Goal: Task Accomplishment & Management: Complete application form

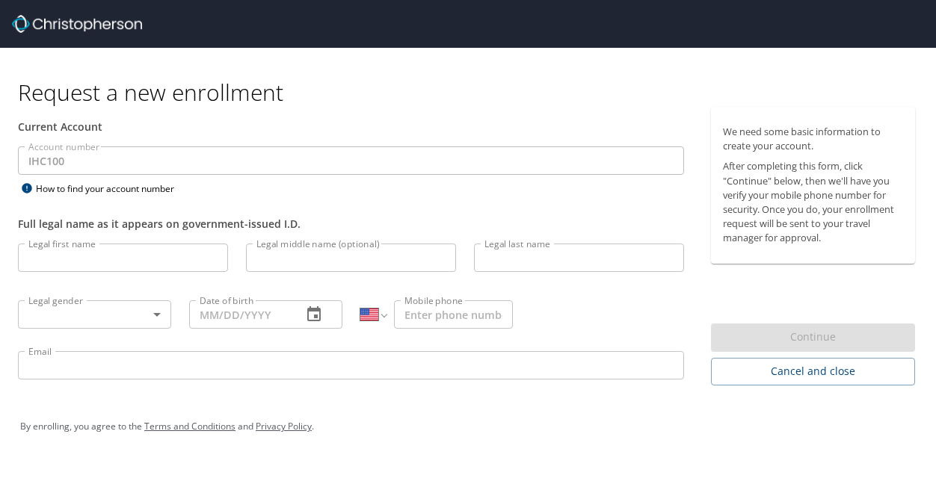
select select "US"
click at [107, 256] on input "Legal first name" at bounding box center [123, 258] width 210 height 28
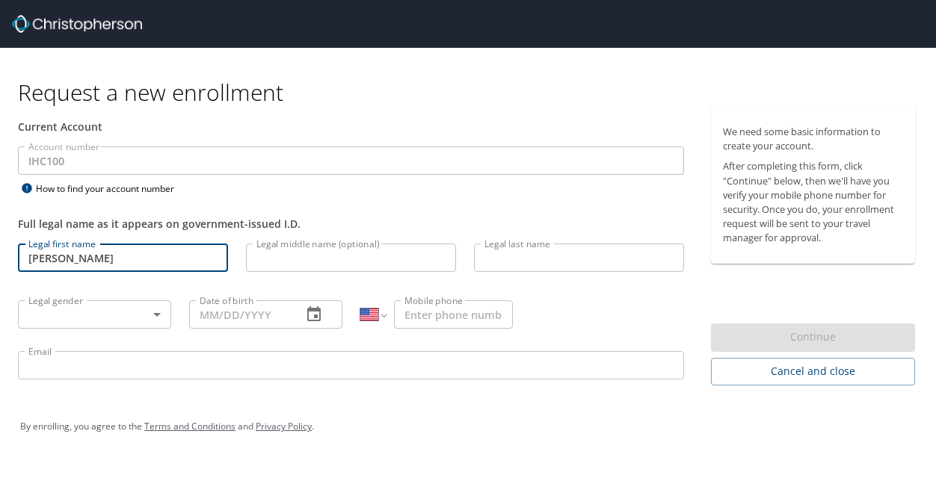
type input "[PERSON_NAME]"
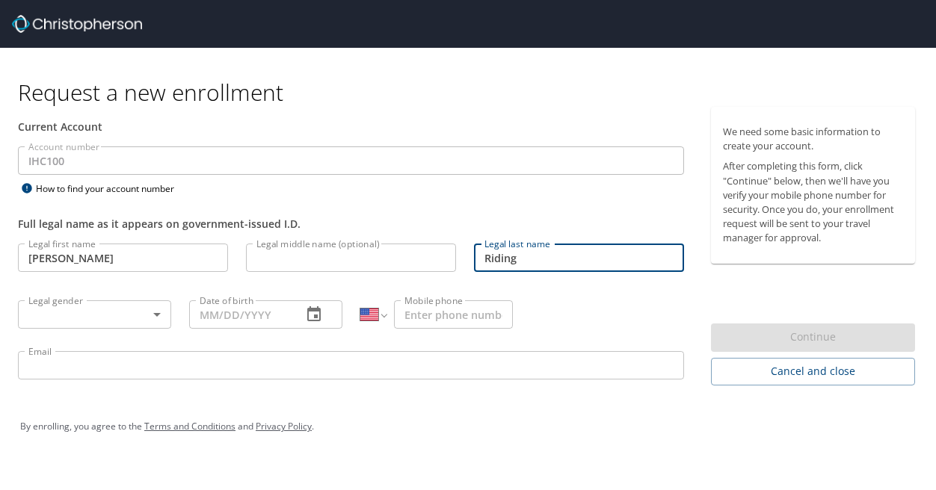
type input "Riding"
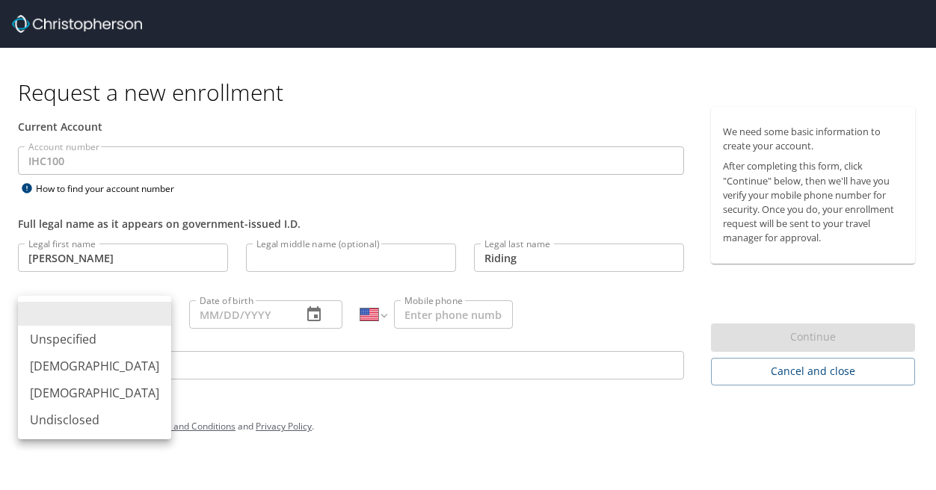
click at [60, 318] on body "Request a new enrollment Current Account Account number IHC100 Account number H…" at bounding box center [468, 245] width 936 height 490
click at [75, 389] on li "[DEMOGRAPHIC_DATA]" at bounding box center [94, 393] width 153 height 27
type input "[DEMOGRAPHIC_DATA]"
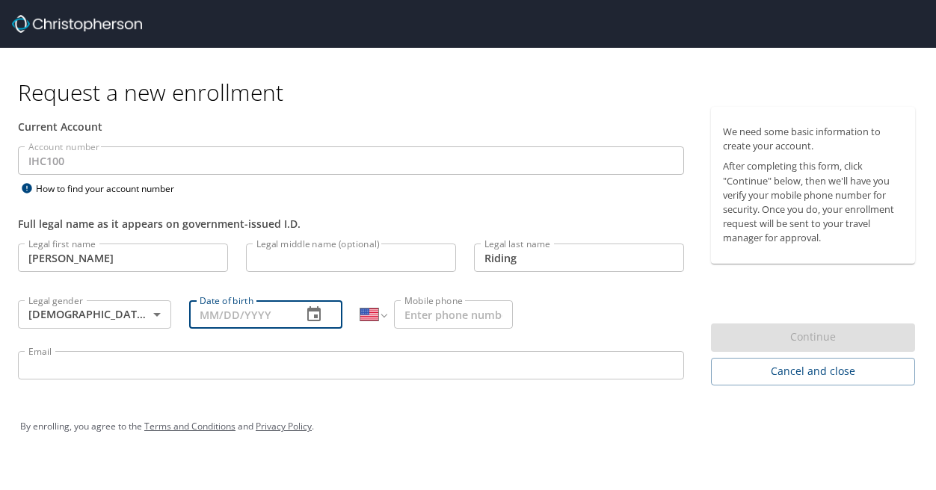
click at [205, 321] on input "Date of birth" at bounding box center [239, 314] width 101 height 28
type input "[DATE]"
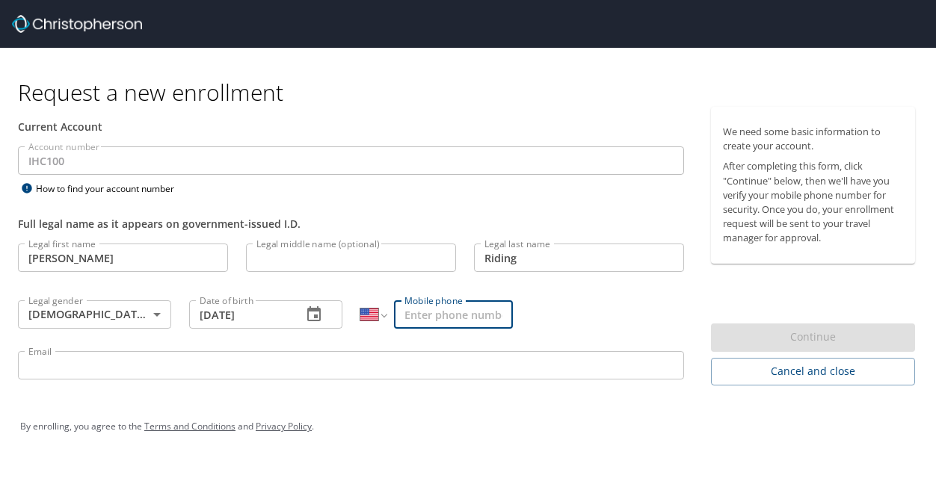
click at [434, 303] on input "Mobile phone" at bounding box center [453, 314] width 119 height 28
type input "[PHONE_NUMBER]"
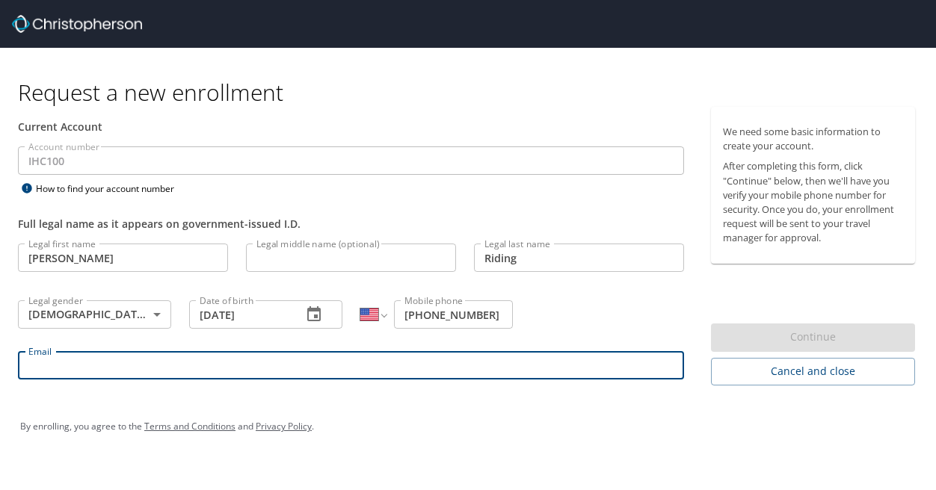
click at [360, 367] on input "Email" at bounding box center [351, 365] width 666 height 28
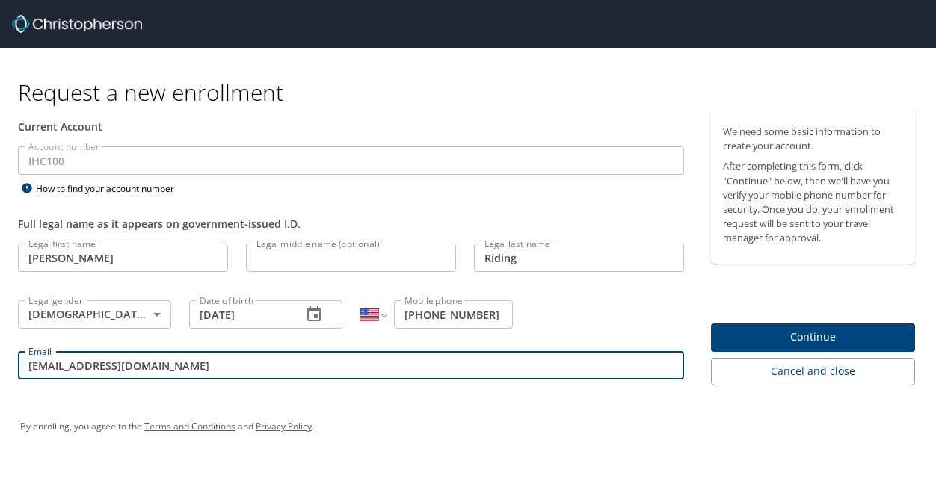
type input "lexi.riding@imal.org"
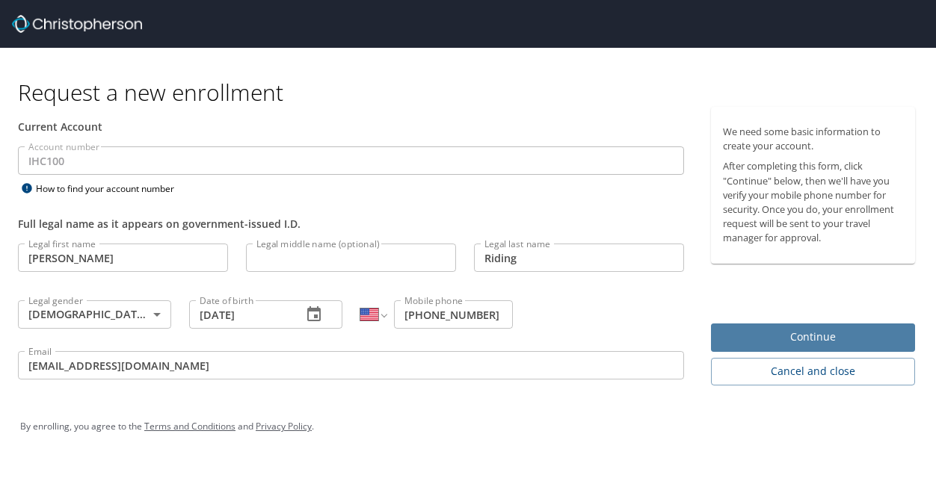
click at [755, 330] on span "Continue" at bounding box center [813, 337] width 180 height 19
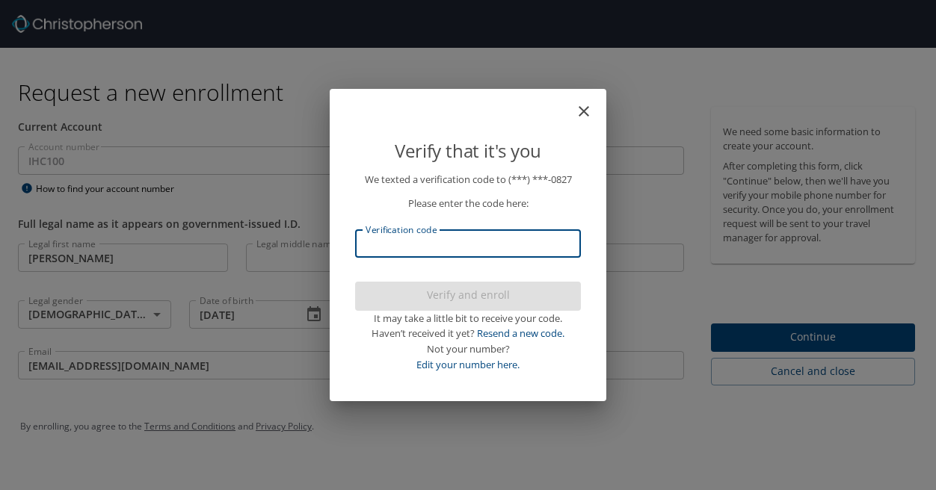
click at [514, 256] on input "Verification code" at bounding box center [468, 243] width 226 height 28
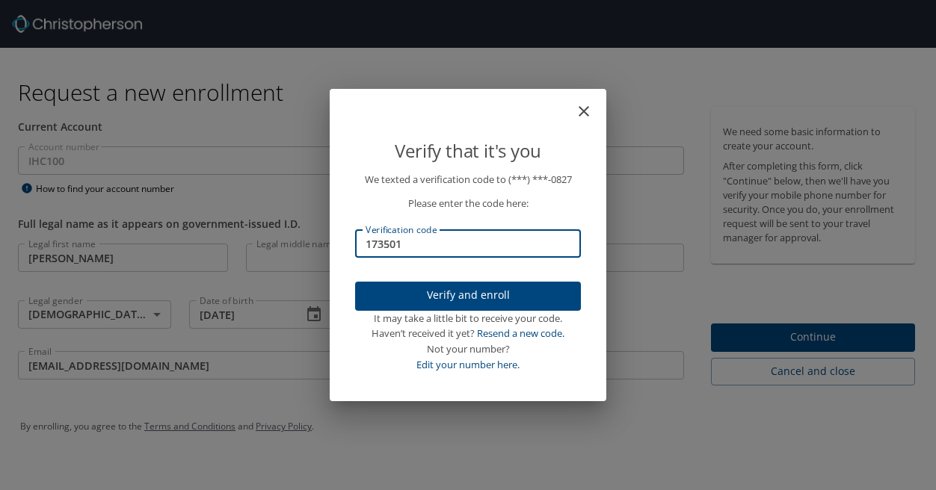
type input "173501"
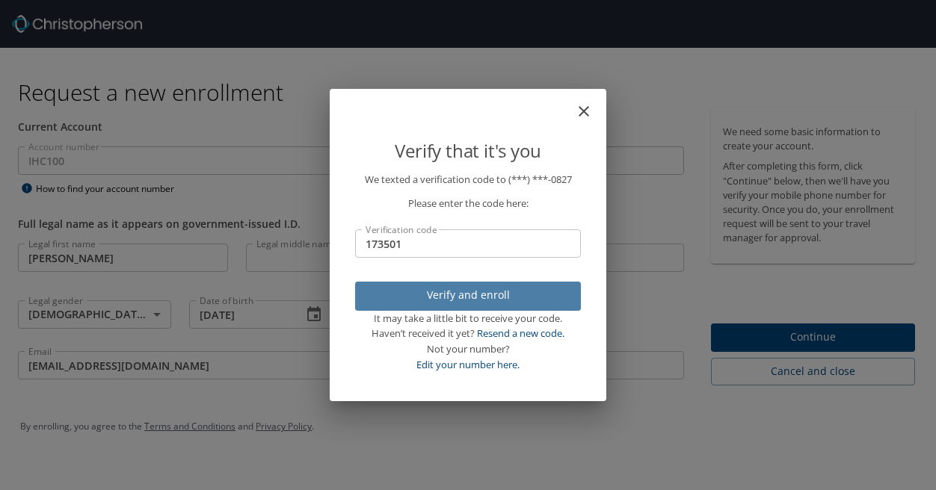
click at [499, 295] on span "Verify and enroll" at bounding box center [468, 295] width 202 height 19
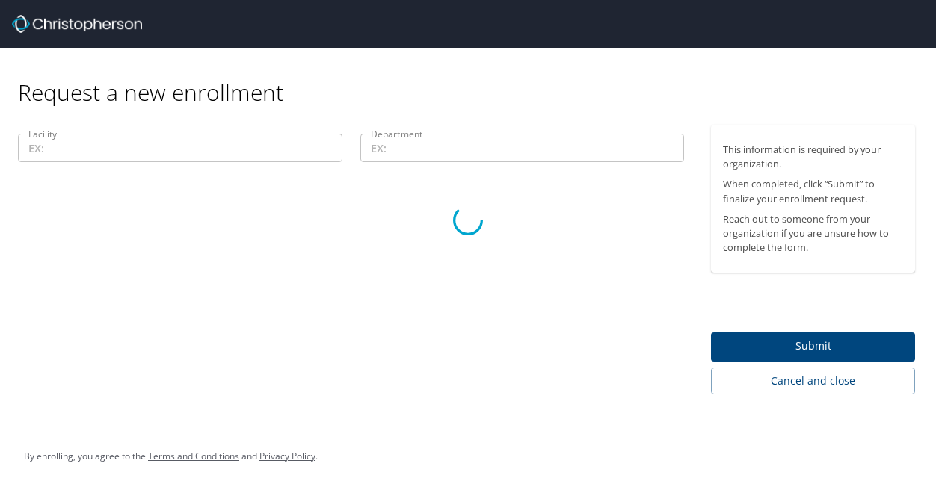
click at [212, 159] on div at bounding box center [468, 221] width 936 height 540
click at [199, 141] on div at bounding box center [468, 221] width 936 height 540
click at [454, 147] on div at bounding box center [468, 221] width 936 height 540
click at [152, 160] on div at bounding box center [468, 221] width 936 height 540
click at [152, 153] on div at bounding box center [468, 221] width 936 height 540
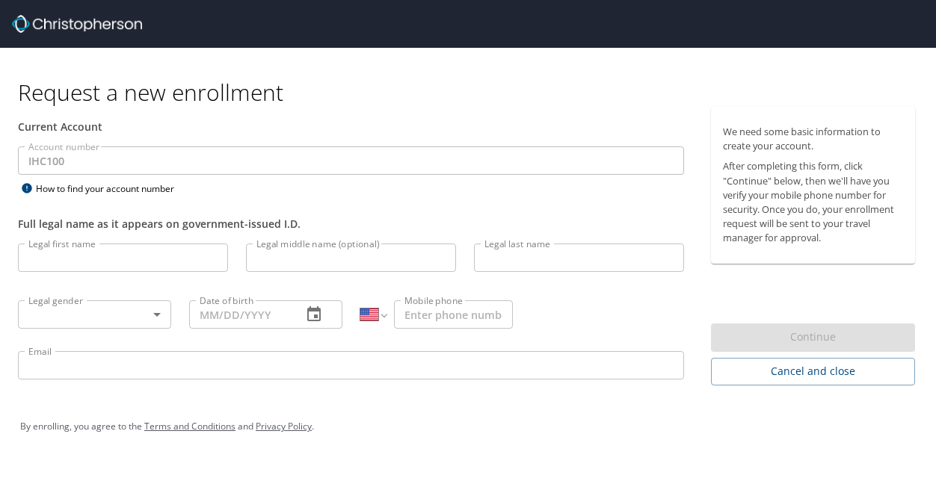
select select "US"
click at [112, 250] on input "Legal first name" at bounding box center [123, 258] width 210 height 28
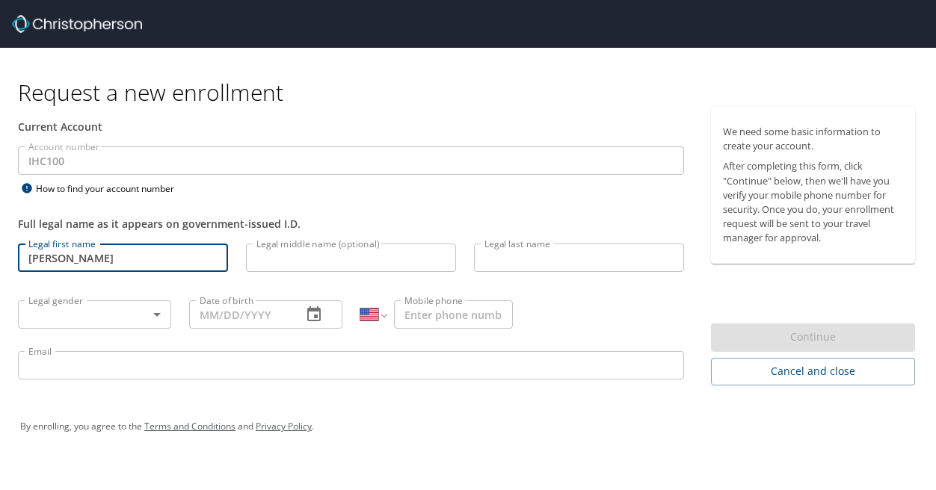
type input "[PERSON_NAME]"
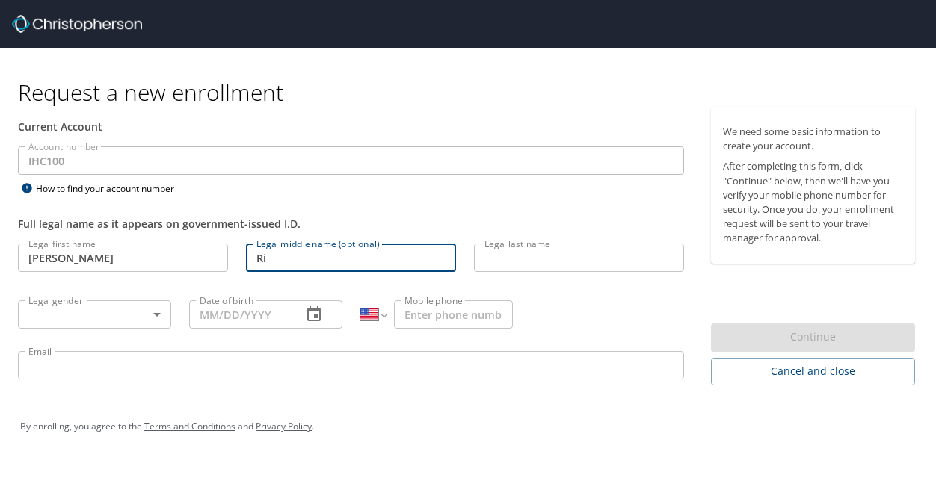
type input "R"
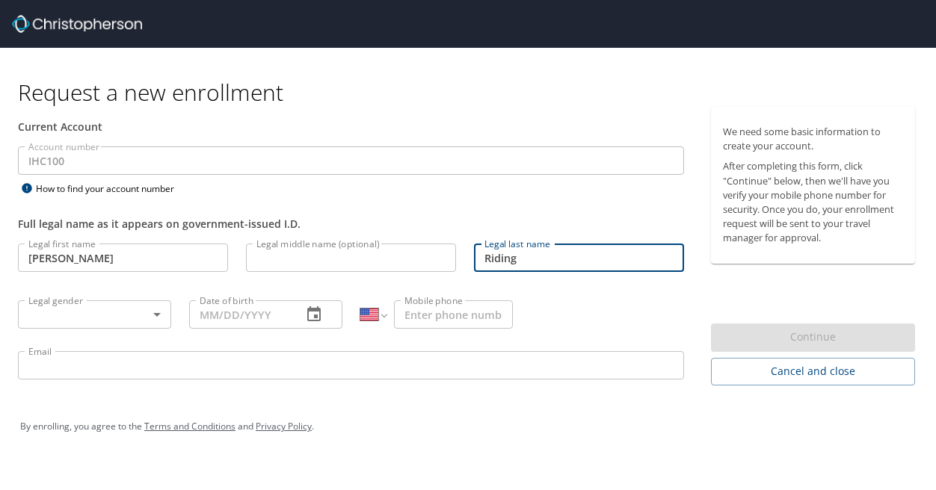
type input "Riding"
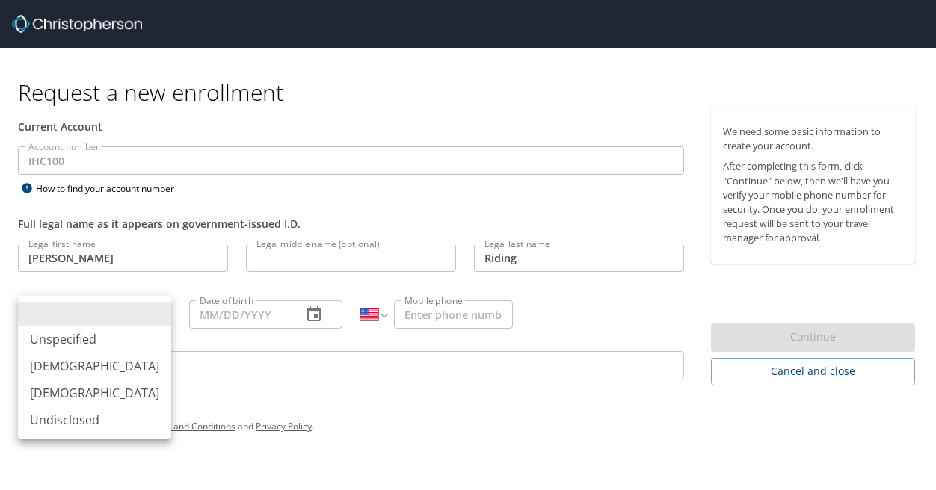
click at [90, 324] on body "Request a new enrollment Current Account Account number IHC100 Account number H…" at bounding box center [468, 245] width 936 height 490
click at [81, 397] on li "[DEMOGRAPHIC_DATA]" at bounding box center [94, 393] width 153 height 27
type input "[DEMOGRAPHIC_DATA]"
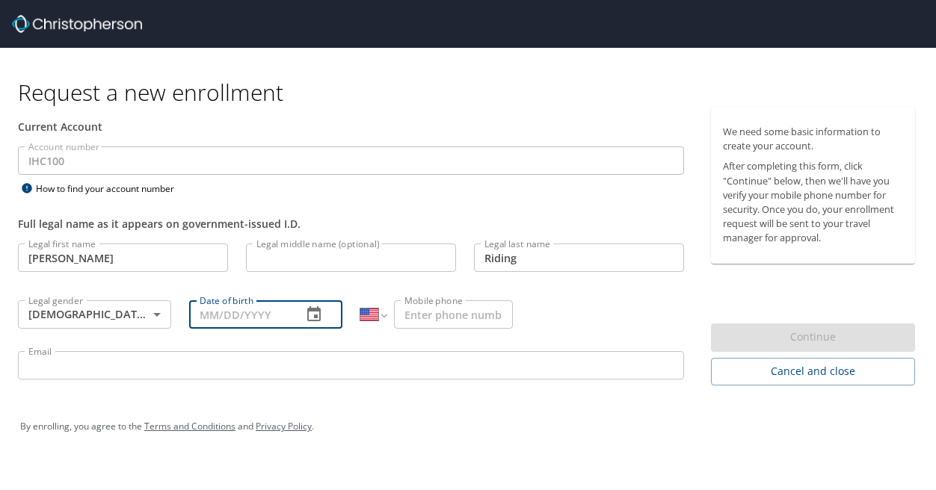
click at [202, 317] on input "Date of birth" at bounding box center [239, 314] width 101 height 28
type input "[DATE]"
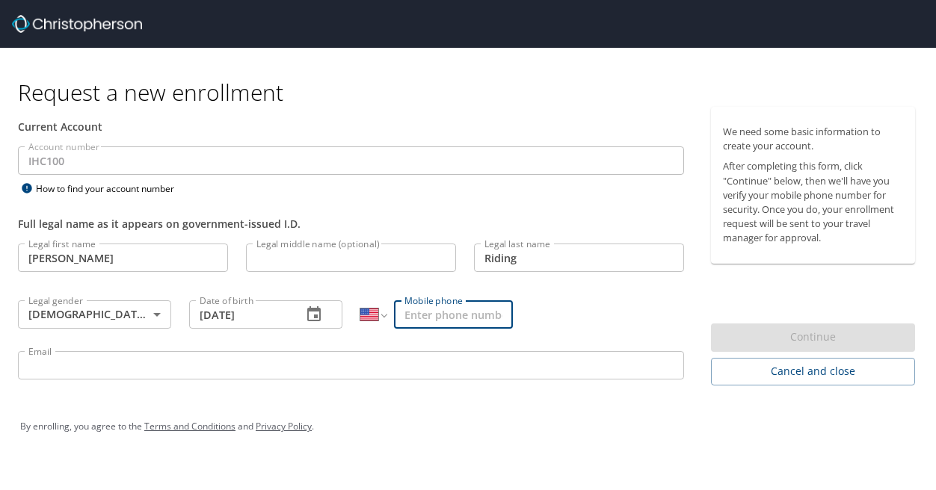
click at [408, 323] on input "Mobile phone" at bounding box center [453, 314] width 119 height 28
type input "[PHONE_NUMBER]"
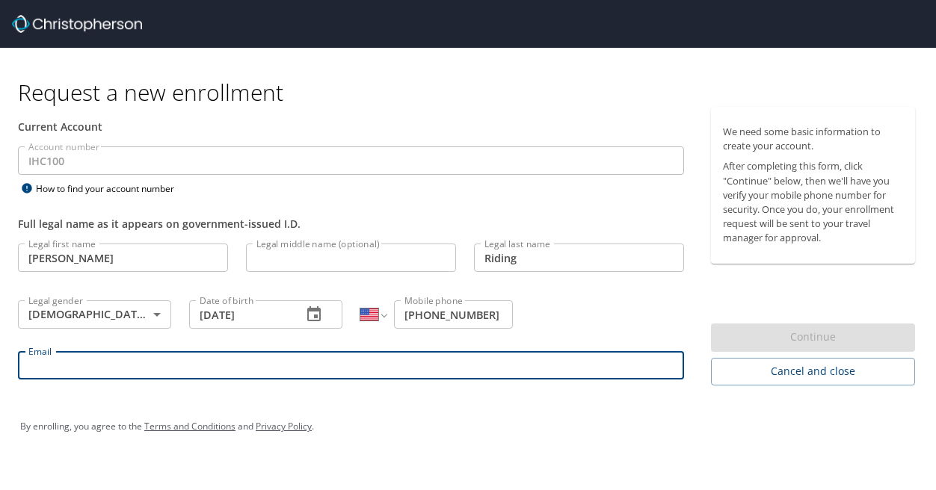
click at [350, 374] on input "Email" at bounding box center [351, 365] width 666 height 28
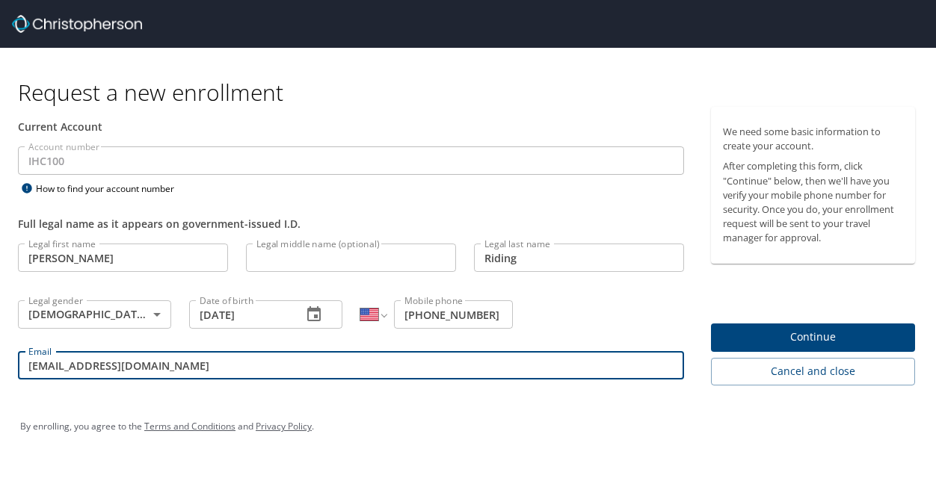
type input "[EMAIL_ADDRESS][DOMAIN_NAME]"
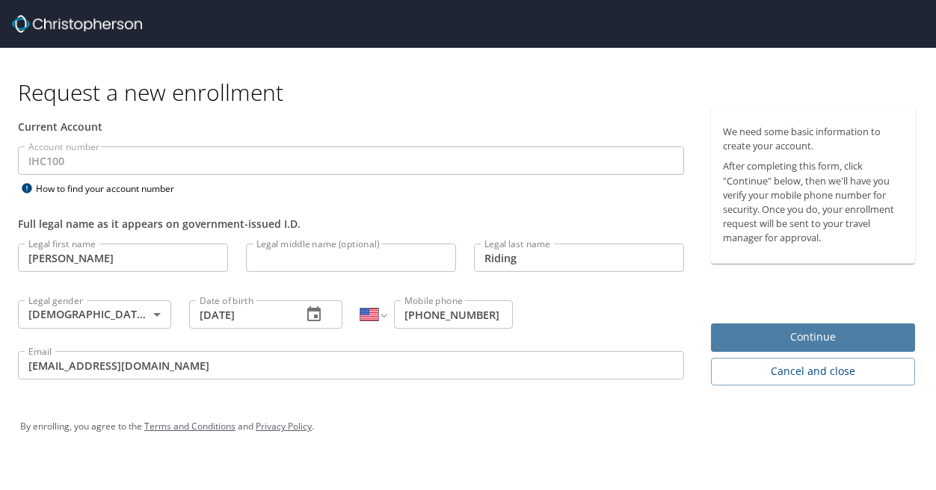
click at [768, 331] on span "Continue" at bounding box center [813, 337] width 180 height 19
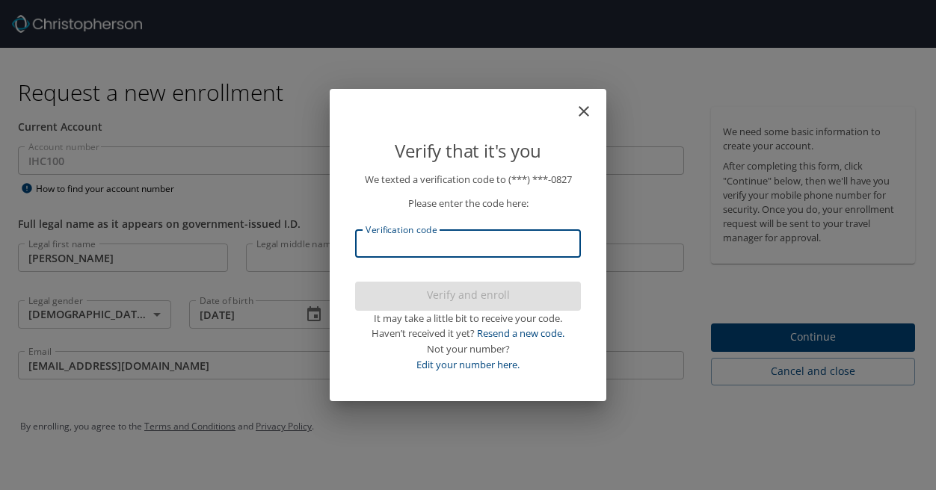
click at [508, 247] on input "Verification code" at bounding box center [468, 243] width 226 height 28
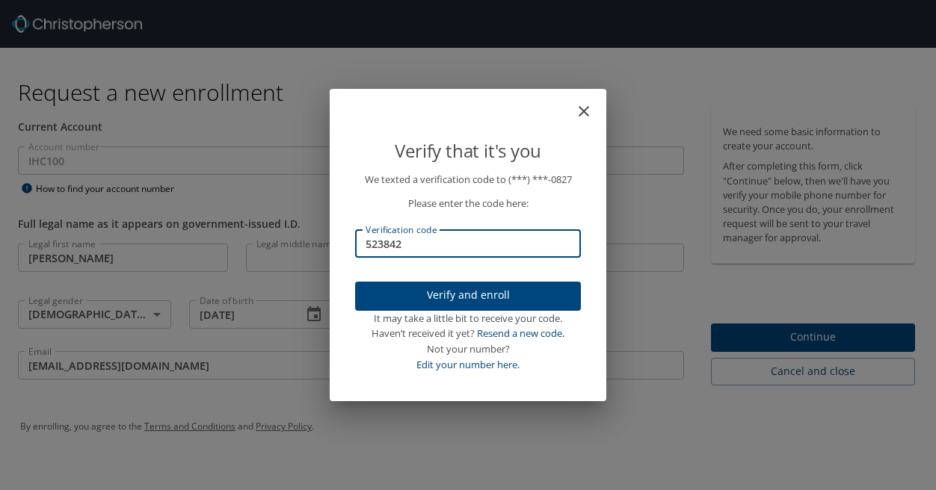
type input "523842"
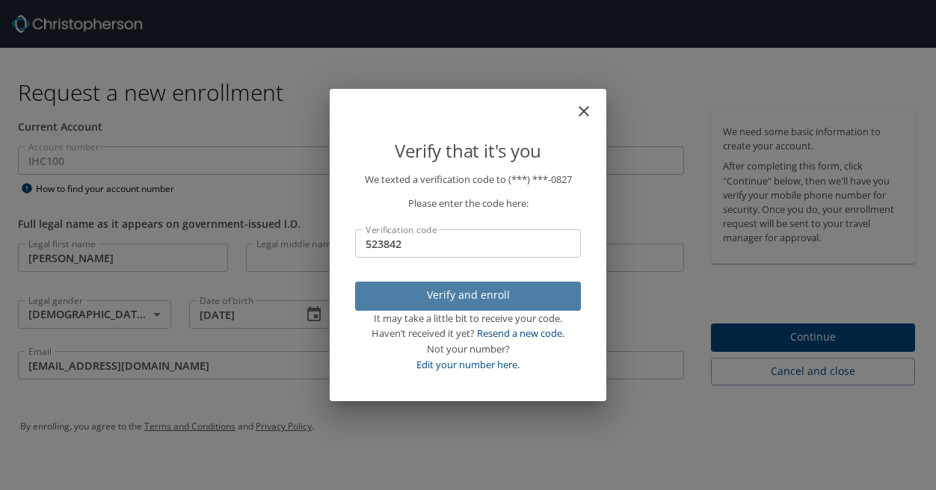
click at [459, 300] on span "Verify and enroll" at bounding box center [468, 295] width 202 height 19
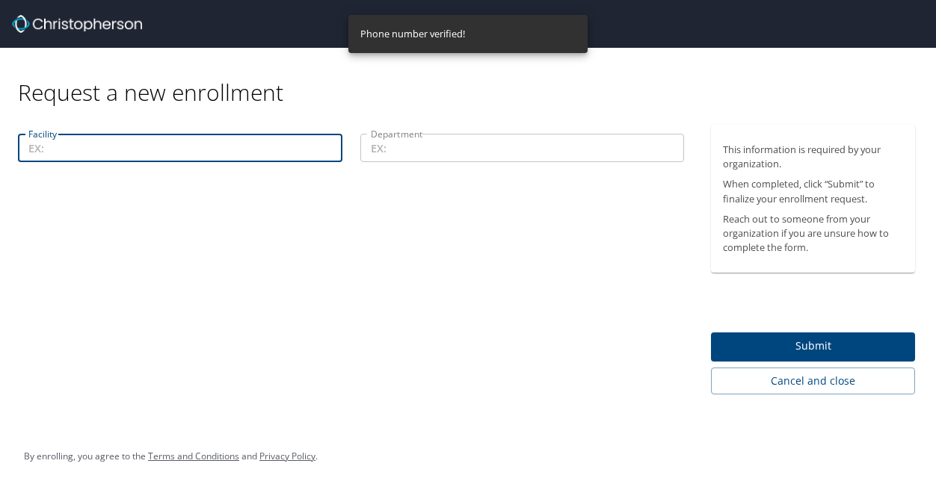
click at [271, 156] on input "Facility" at bounding box center [180, 148] width 324 height 28
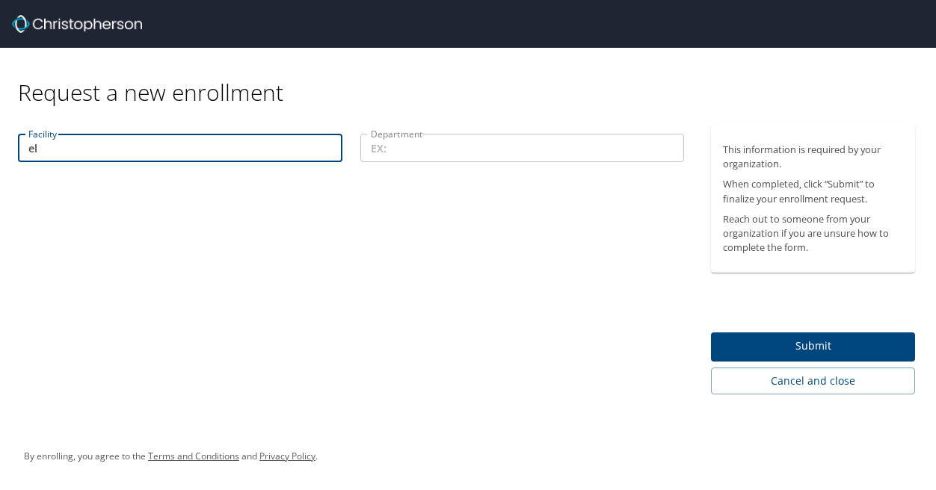
type input "e"
type input "E"
type input "c"
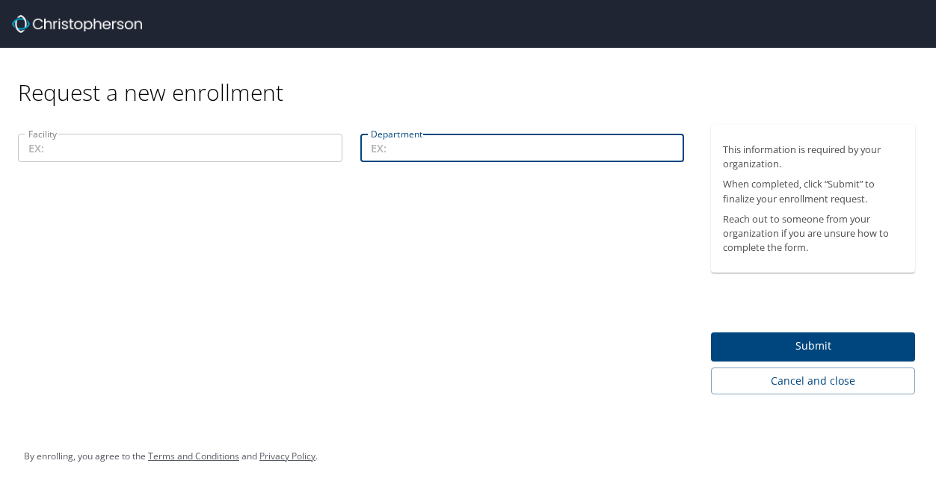
click at [380, 153] on input "Department" at bounding box center [522, 148] width 324 height 28
click at [408, 150] on input "Classic West" at bounding box center [522, 148] width 324 height 28
type input "Classic Air Medical West"
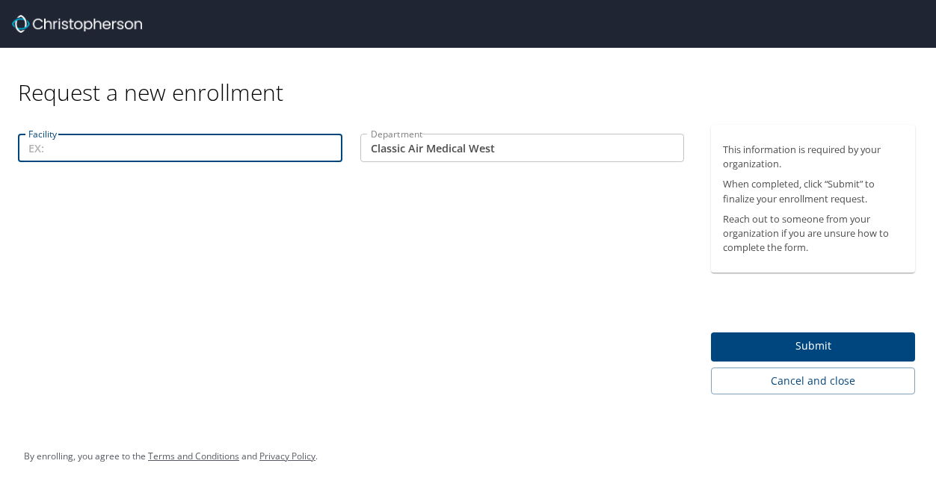
click at [292, 154] on input "Facility" at bounding box center [180, 148] width 324 height 28
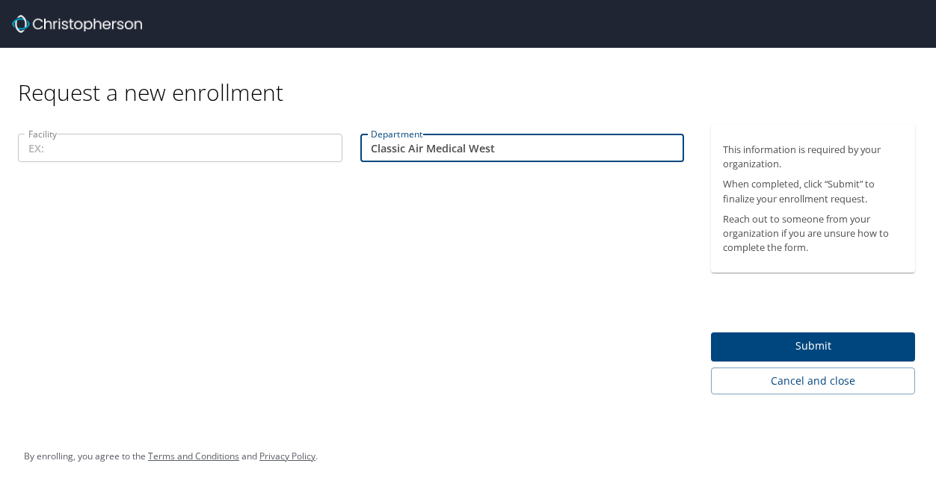
drag, startPoint x: 514, startPoint y: 149, endPoint x: 359, endPoint y: 165, distance: 155.6
click at [359, 165] on div "Department Classic Air Medical West Department" at bounding box center [522, 150] width 342 height 50
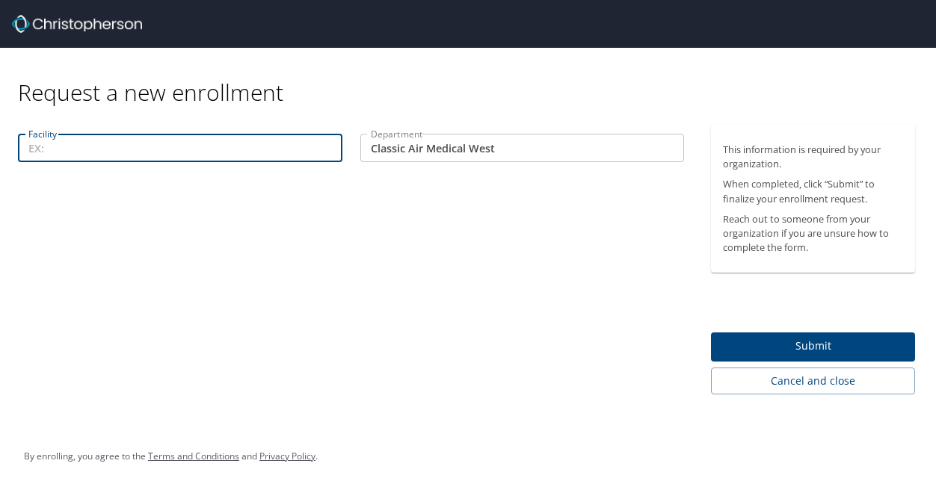
click at [249, 156] on input "Facility" at bounding box center [180, 148] width 324 height 28
paste input "Classic Air Medical West"
type input "Classic Air Medical West"
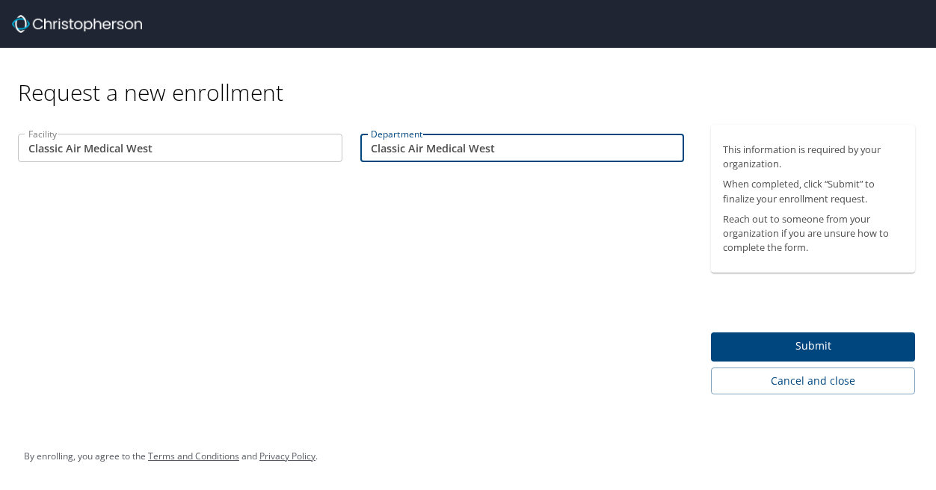
click at [499, 151] on input "Classic Air Medical West" at bounding box center [522, 148] width 324 height 28
type input "C"
type input "[GEOGRAPHIC_DATA]"
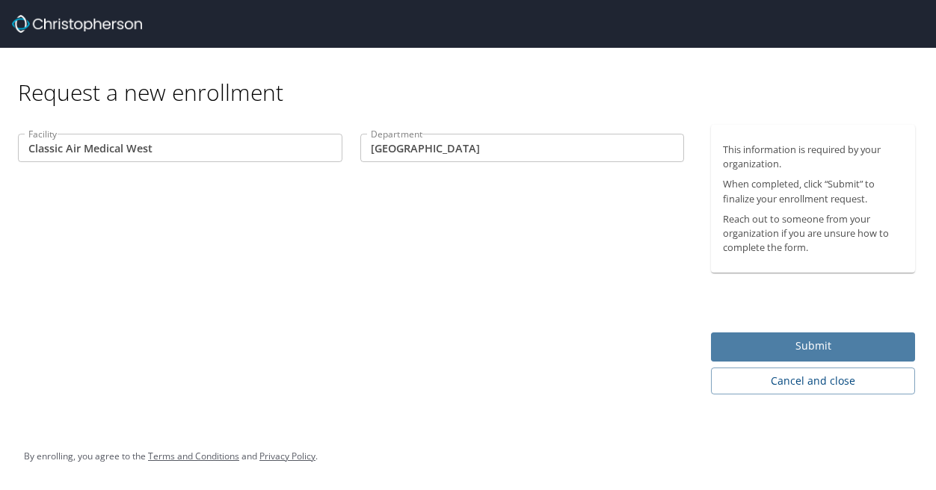
click at [817, 352] on span "Submit" at bounding box center [813, 346] width 180 height 19
